Goal: Task Accomplishment & Management: Use online tool/utility

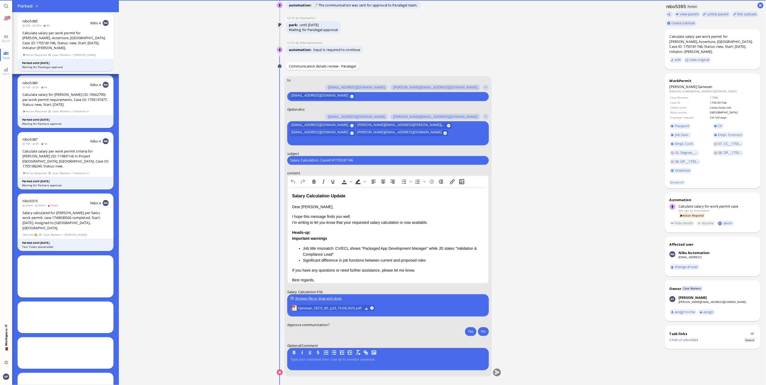
scroll to position [0, 0]
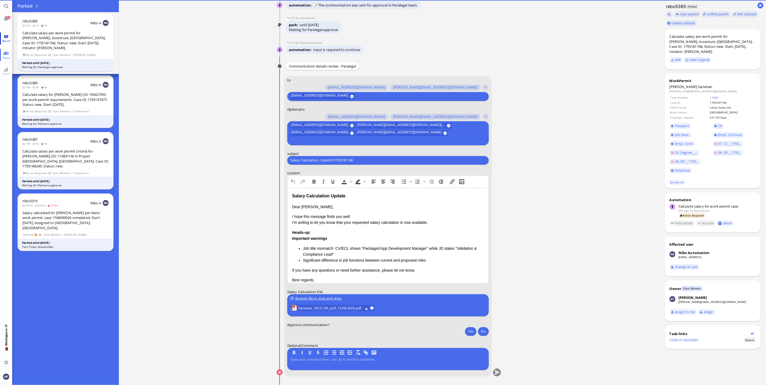
click at [9, 39] on span "Board" at bounding box center [6, 41] width 11 height 4
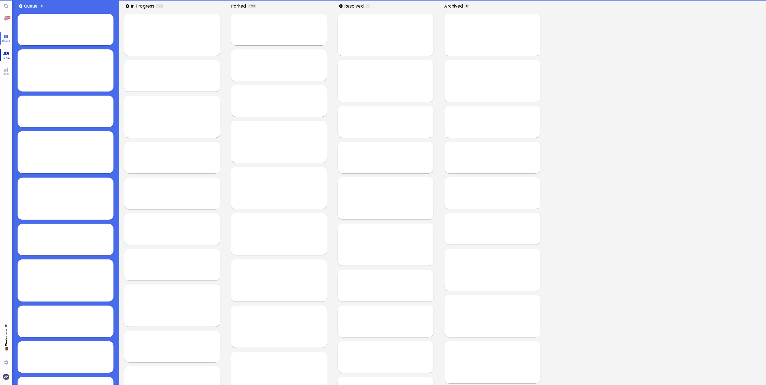
click at [9, 56] on span "Team" at bounding box center [6, 58] width 10 height 4
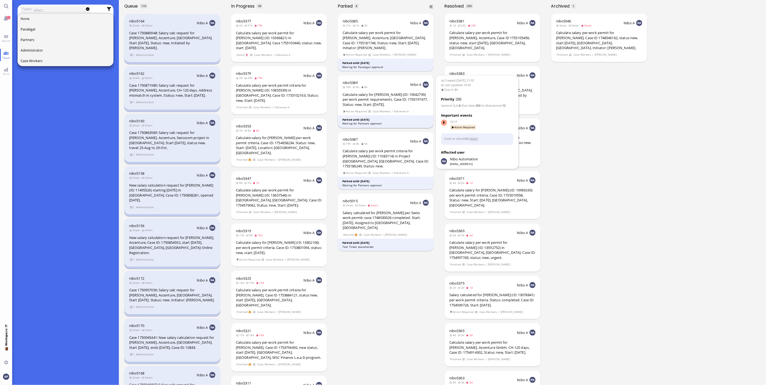
click at [362, 102] on div "Calculate salary for [PERSON_NAME] (ID: 10042790) per work permit requirements.…" at bounding box center [386, 99] width 86 height 15
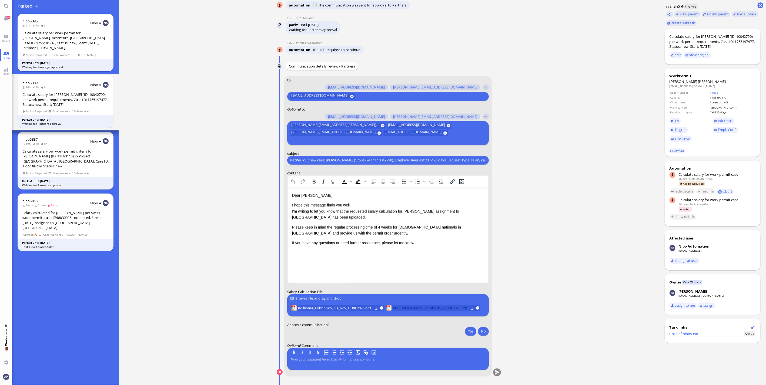
click at [414, 309] on span "KOLLMEIER Björn_Lohnbuch_ZH_08.2025.pdf" at bounding box center [431, 308] width 76 height 6
click at [719, 121] on span "Job Desc." at bounding box center [725, 120] width 15 height 5
click at [380, 309] on button at bounding box center [382, 308] width 4 height 4
click at [472, 334] on button "Yes" at bounding box center [470, 331] width 11 height 9
click at [497, 376] on conversation-line "You to [PERSON_NAME][EMAIL_ADDRESS][DOMAIN_NAME] [DOMAIN_NAME][EMAIL_ADDRESS][D…" at bounding box center [389, 230] width 225 height 308
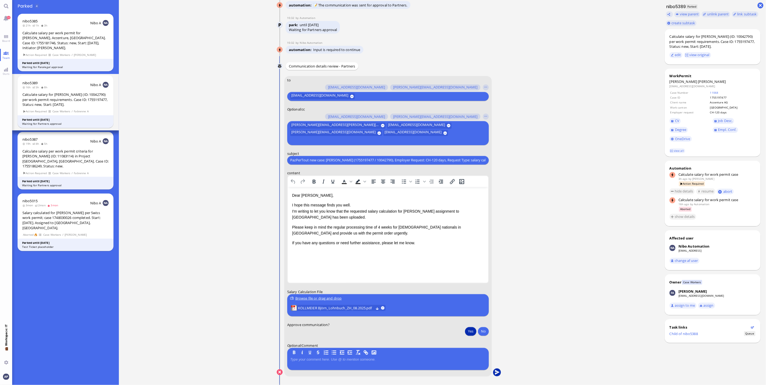
click at [496, 373] on button "submit" at bounding box center [497, 373] width 8 height 8
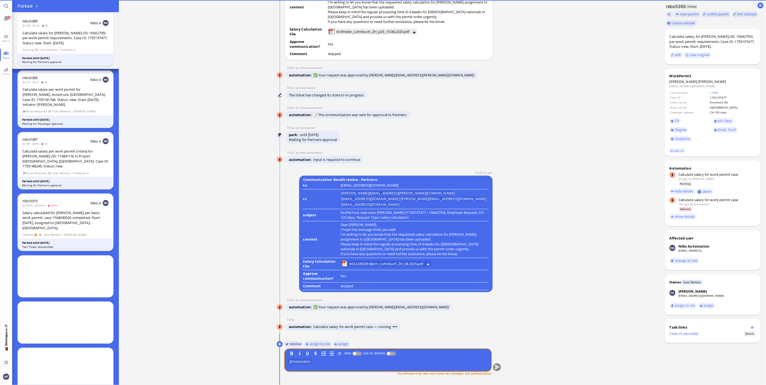
click at [285, 345] on button "resolve" at bounding box center [293, 344] width 19 height 6
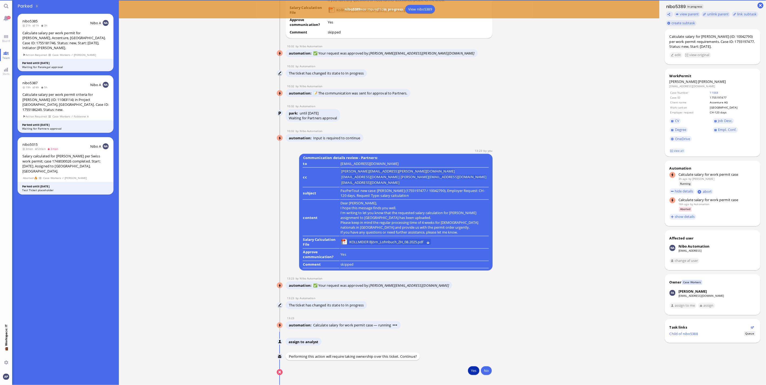
click at [471, 372] on button "Yes" at bounding box center [473, 371] width 11 height 9
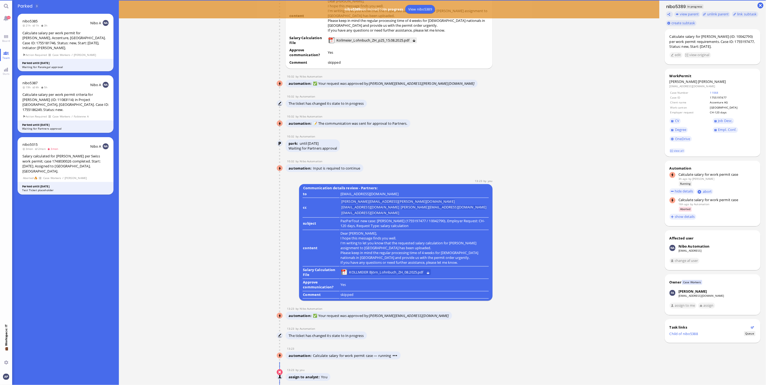
scroll to position [0, 0]
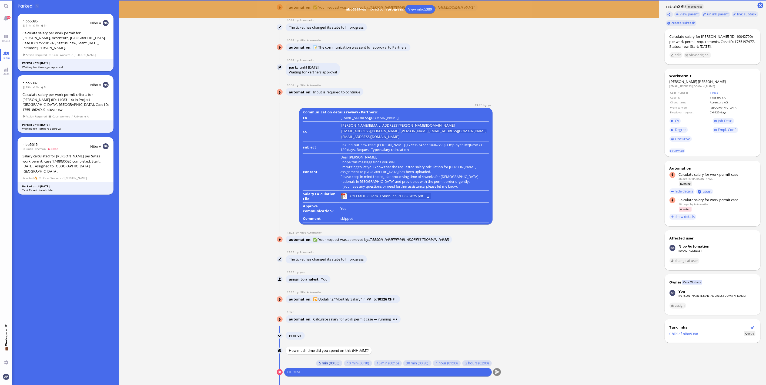
click at [320, 361] on button "5 min (00:05)" at bounding box center [329, 364] width 26 height 6
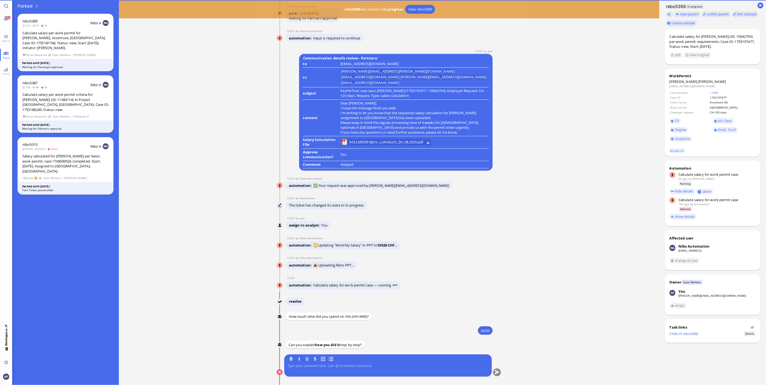
click at [317, 366] on p at bounding box center [388, 366] width 202 height 4
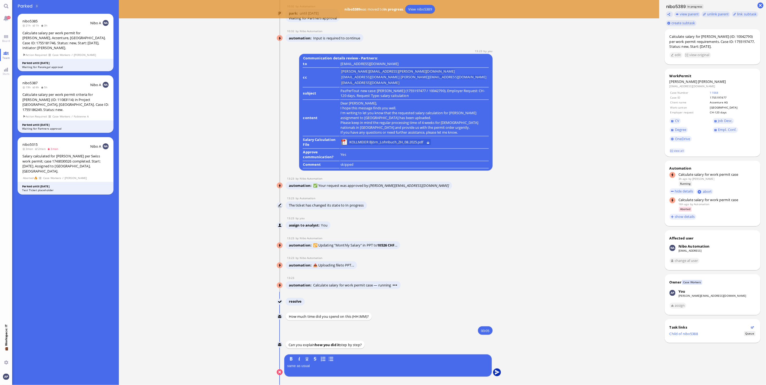
click at [497, 372] on button "submit" at bounding box center [497, 373] width 8 height 8
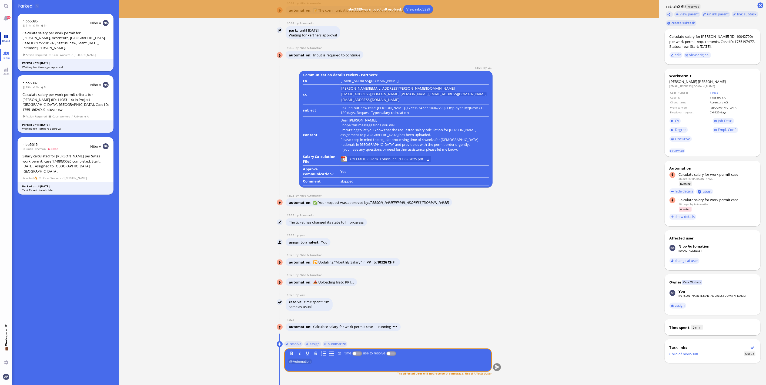
drag, startPoint x: 7, startPoint y: 37, endPoint x: 5, endPoint y: 43, distance: 6.6
click at [7, 37] on link "Board" at bounding box center [6, 38] width 12 height 12
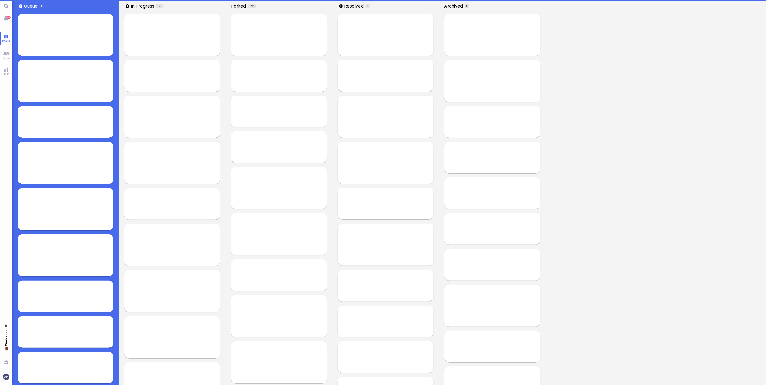
click at [4, 48] on nav "93 Board Team Stats 💼 Workspace: IT You" at bounding box center [6, 192] width 12 height 385
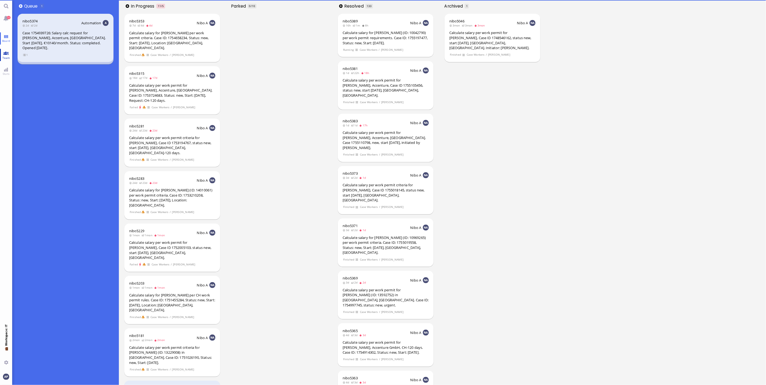
click at [4, 52] on link "Team" at bounding box center [6, 55] width 12 height 12
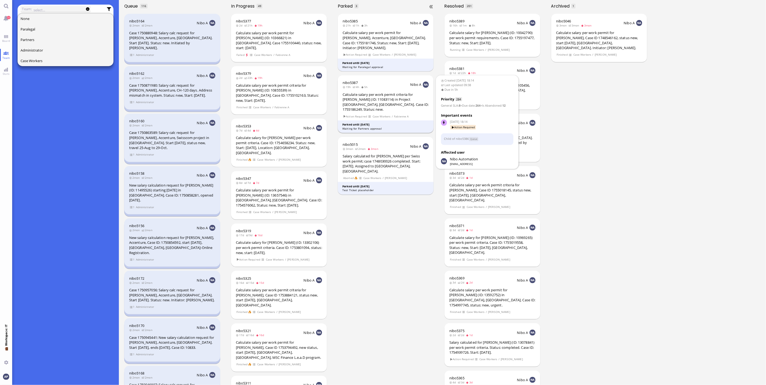
click at [393, 101] on div "Calculate salary per work permit criteria for [PERSON_NAME] (ID: 11083114) in P…" at bounding box center [386, 102] width 86 height 20
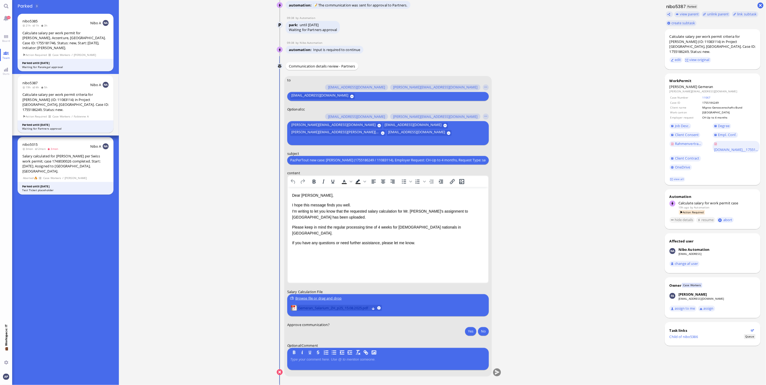
click at [324, 309] on span "Gemeran_Salarium_ZH_p25_15.08.2025.pdf" at bounding box center [334, 308] width 72 height 6
click at [437, 228] on p "Please keep in mind the regular processing time of 4 weeks for [DEMOGRAPHIC_DAT…" at bounding box center [388, 230] width 192 height 12
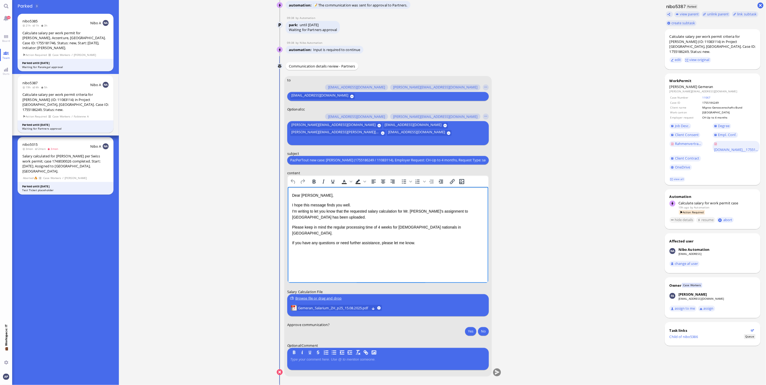
click at [416, 216] on p "I hope this message finds you well. I'm writing to let you know that the reques…" at bounding box center [388, 211] width 192 height 18
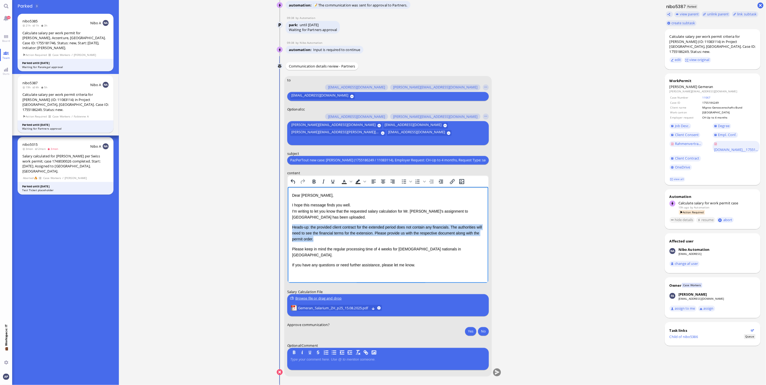
drag, startPoint x: 319, startPoint y: 239, endPoint x: 289, endPoint y: 225, distance: 32.8
click at [289, 225] on html "Dear [PERSON_NAME], I hope this message finds you well. I'm writing to let you …" at bounding box center [387, 230] width 200 height 86
click at [468, 336] on div "Yes No" at bounding box center [476, 332] width 25 height 10
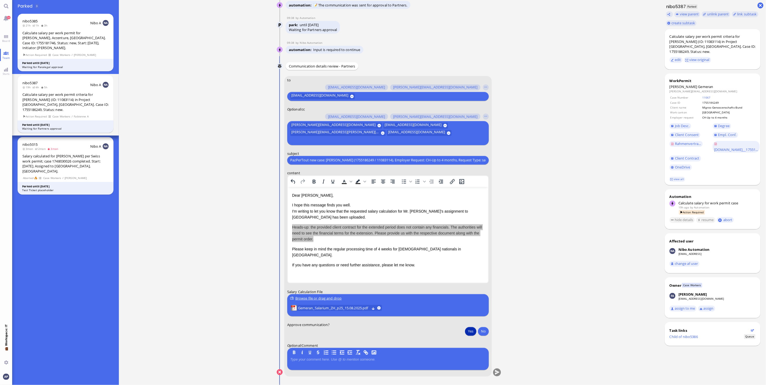
click at [467, 333] on button "Yes" at bounding box center [470, 331] width 11 height 9
click at [349, 307] on span "Gemeran_Salarium_ZH_p25_15.08.2025.pdf" at bounding box center [334, 308] width 72 height 6
click at [493, 371] on button "submit" at bounding box center [497, 373] width 8 height 8
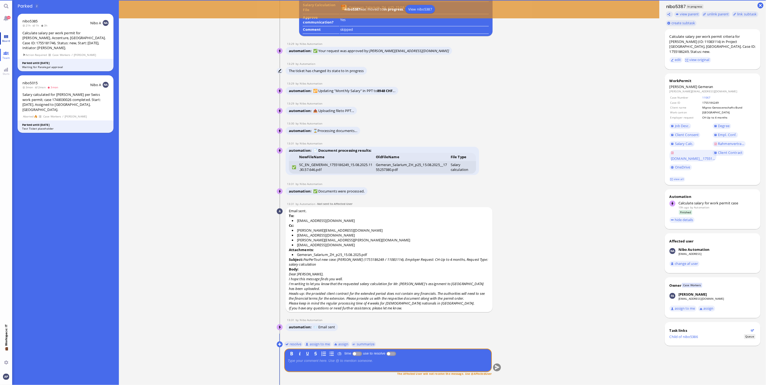
click at [5, 37] on link "Board" at bounding box center [6, 38] width 12 height 12
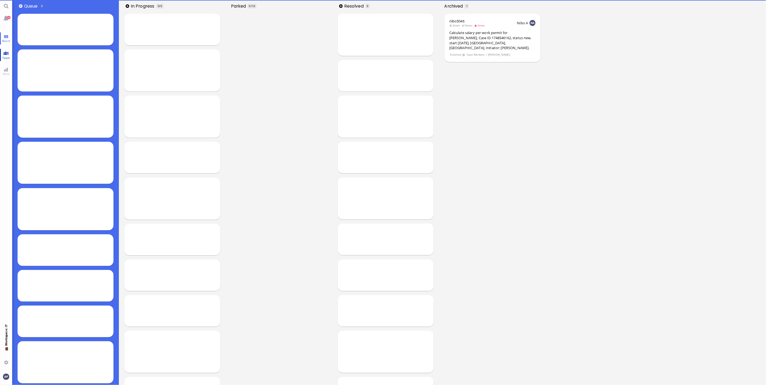
click at [6, 56] on span "Team" at bounding box center [6, 58] width 10 height 4
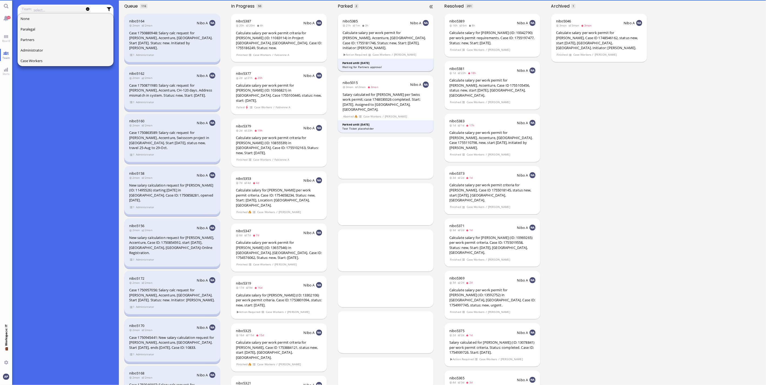
click at [393, 47] on div "Calculate salary per work permit for [PERSON_NAME], Accenture, [GEOGRAPHIC_DATA…" at bounding box center [386, 40] width 86 height 20
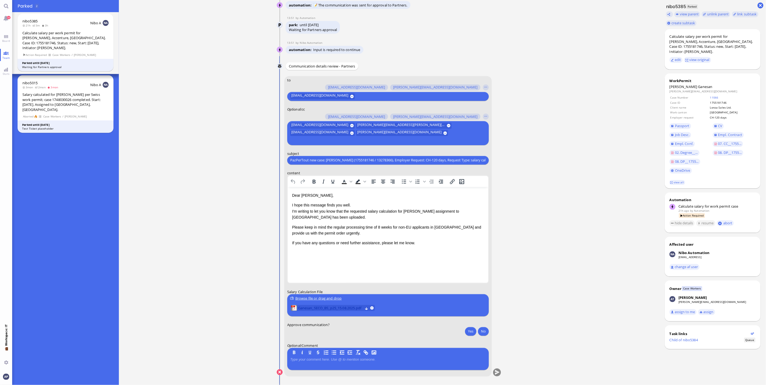
click at [329, 306] on span "Ganesan_SECO_BS_p25_15.08.2025.pdf" at bounding box center [330, 308] width 65 height 6
click at [465, 330] on button "Yes" at bounding box center [470, 331] width 11 height 9
click at [495, 374] on button "submit" at bounding box center [497, 373] width 8 height 8
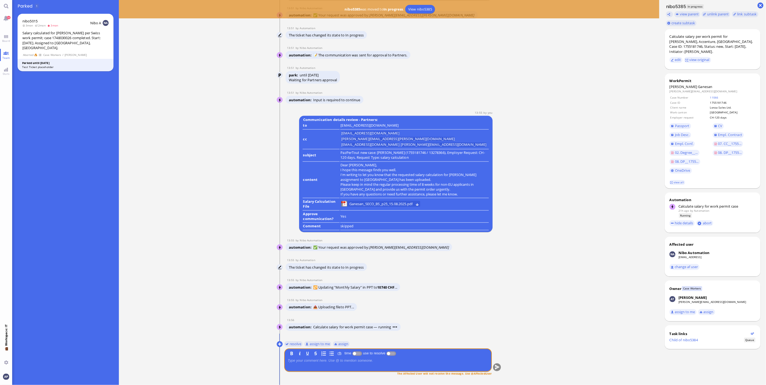
scroll to position [0, 0]
click at [286, 345] on button "resolve" at bounding box center [293, 344] width 19 height 6
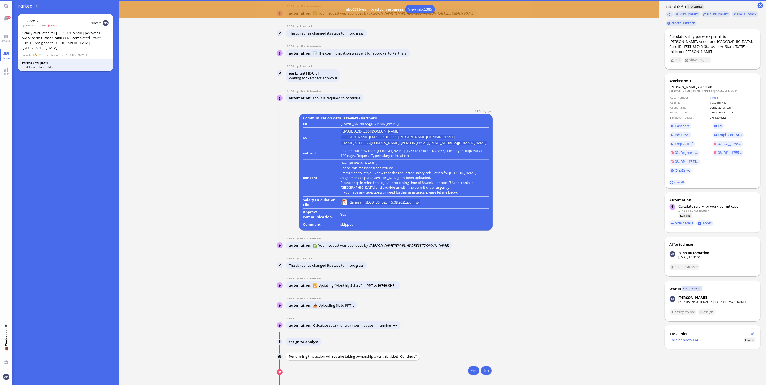
scroll to position [0, 0]
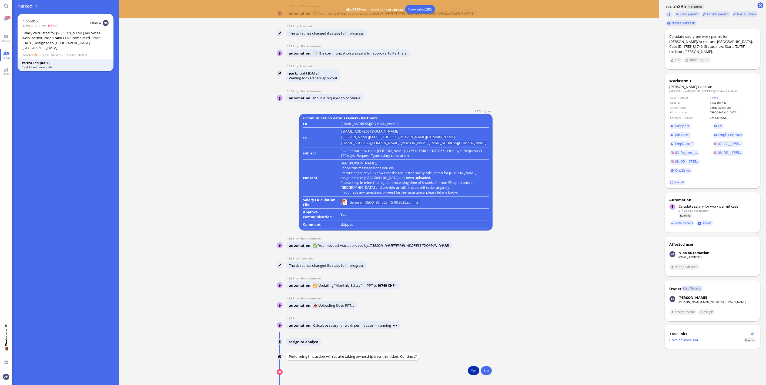
click at [470, 374] on button "Yes" at bounding box center [473, 371] width 11 height 9
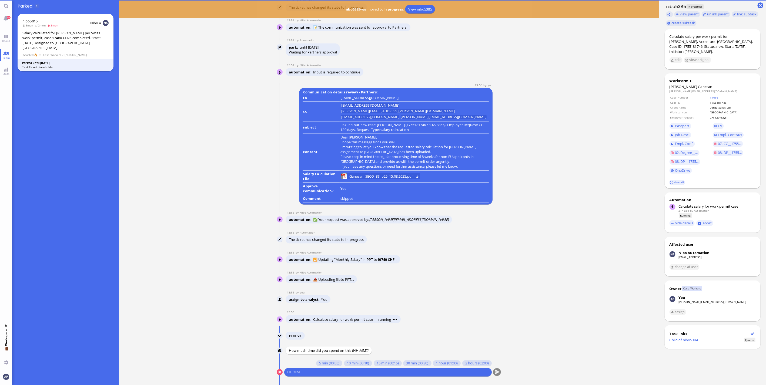
click at [347, 368] on div "5 min (00:05) 10 min (00:10) 15 min (00:15) 30 min (00:30) 1 hour (01:00) 2 hou…" at bounding box center [388, 369] width 208 height 16
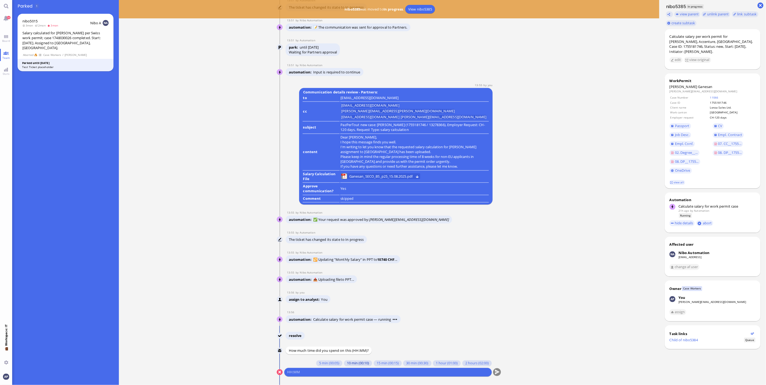
click at [345, 364] on button "10 min (00:10)" at bounding box center [358, 364] width 28 height 6
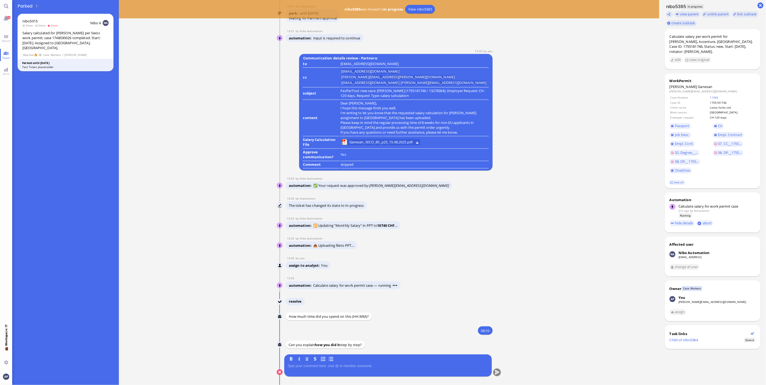
click at [318, 367] on p at bounding box center [388, 366] width 202 height 4
click at [493, 375] on button "submit" at bounding box center [497, 373] width 8 height 8
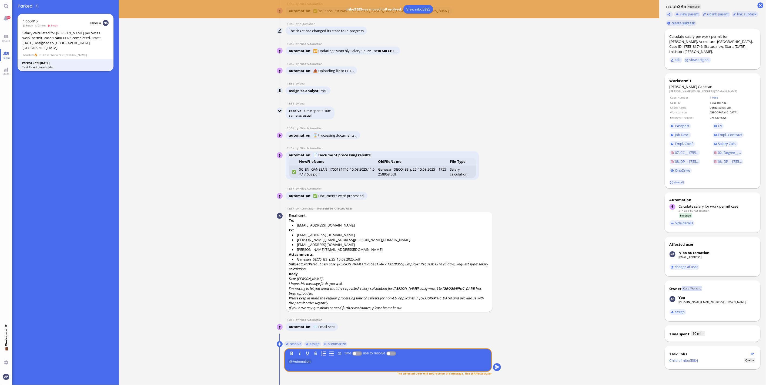
scroll to position [0, 0]
